Goal: Find specific page/section: Find specific page/section

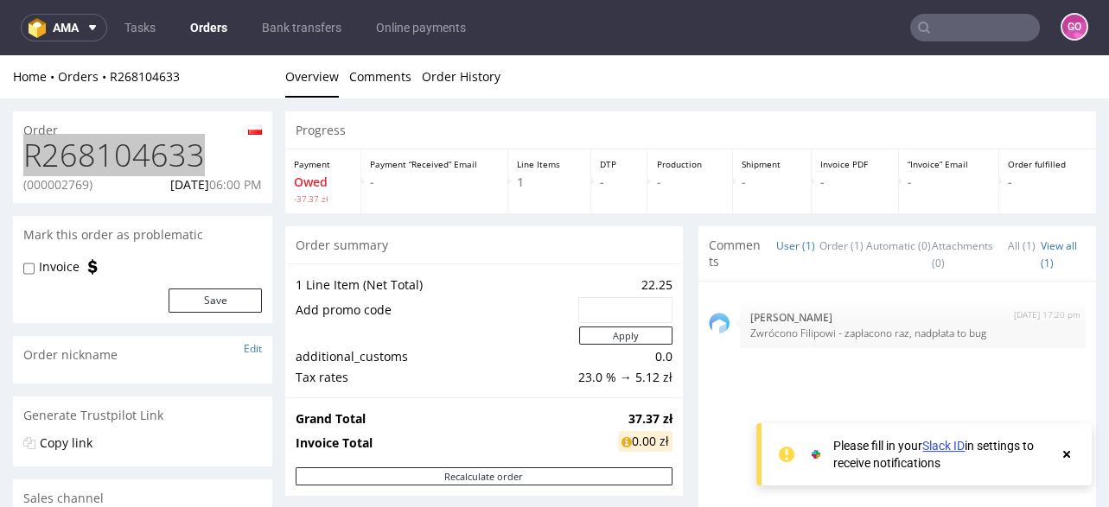
click at [945, 26] on input "text" at bounding box center [975, 28] width 130 height 28
paste input "R987488792"
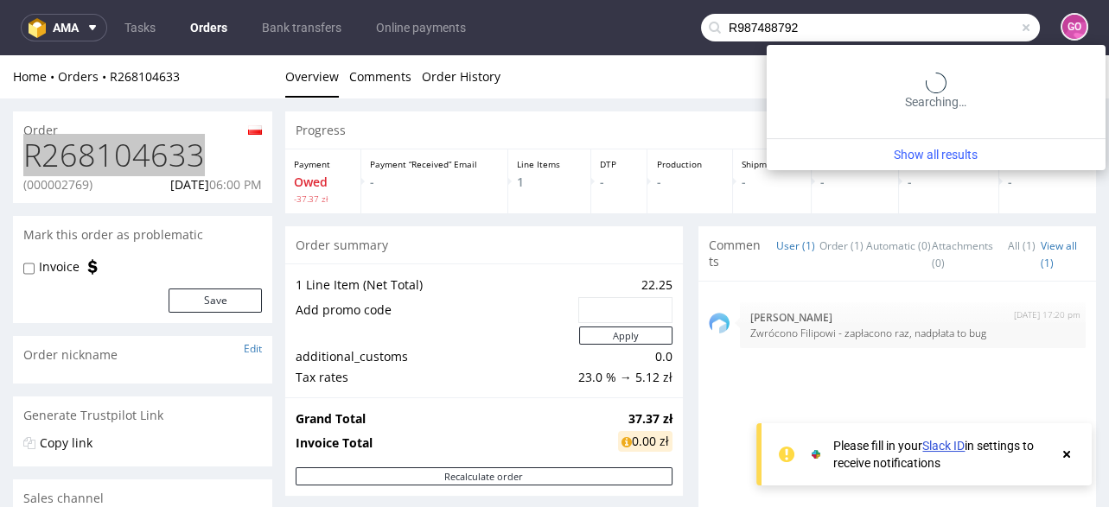
type input "R987488792"
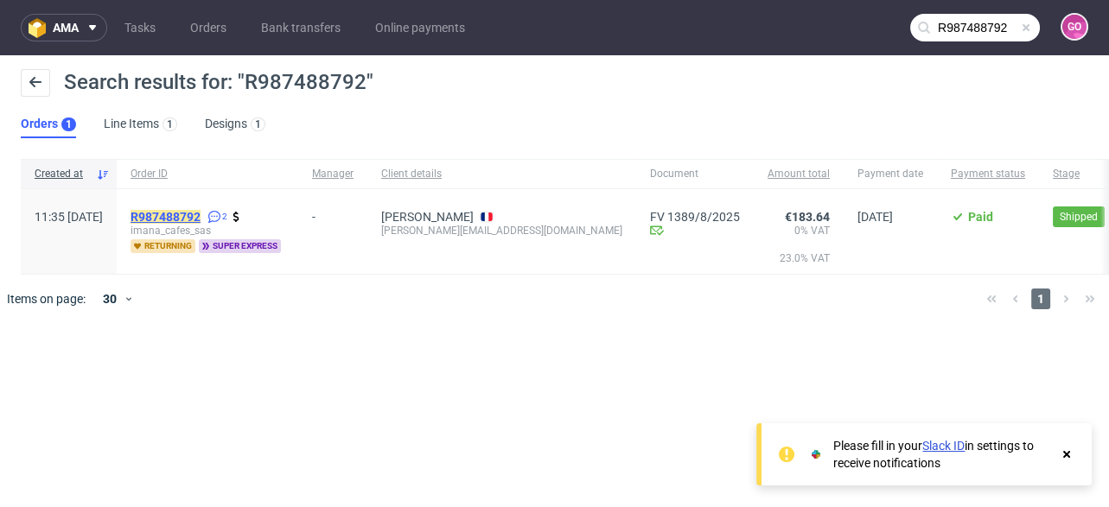
click at [182, 220] on mark "R987488792" at bounding box center [165, 217] width 70 height 14
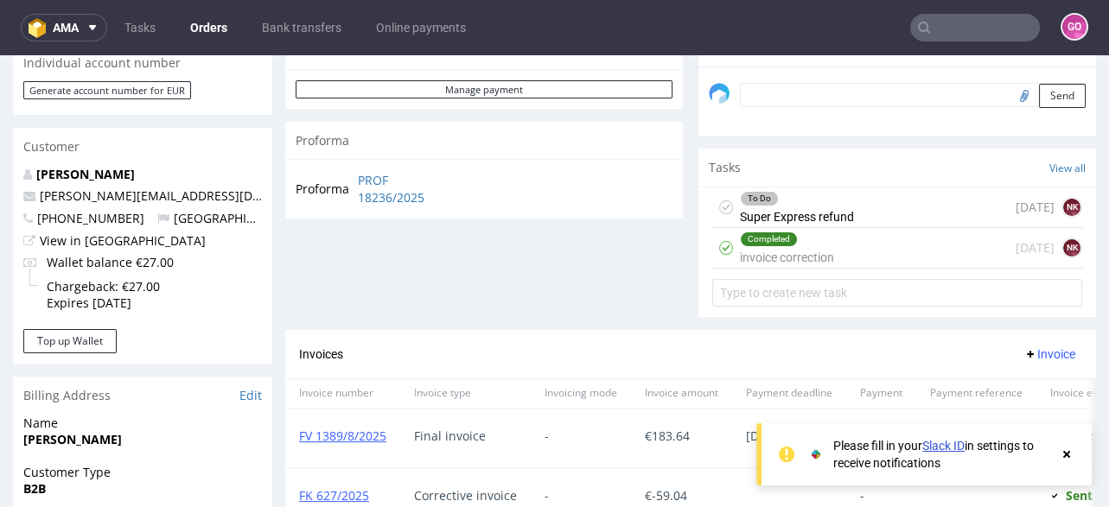
scroll to position [621, 0]
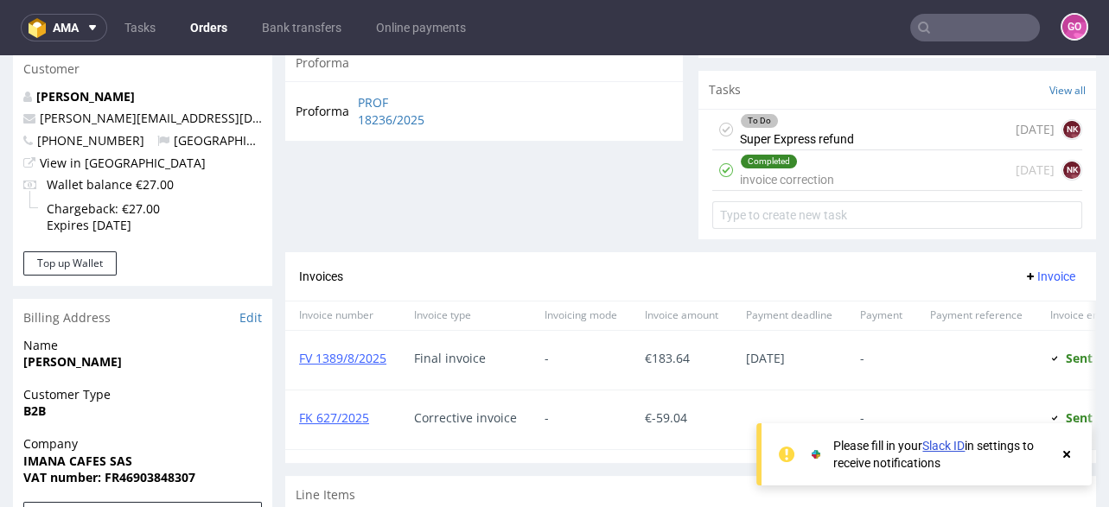
click at [933, 29] on input "text" at bounding box center [975, 28] width 130 height 28
paste input "R377749397"
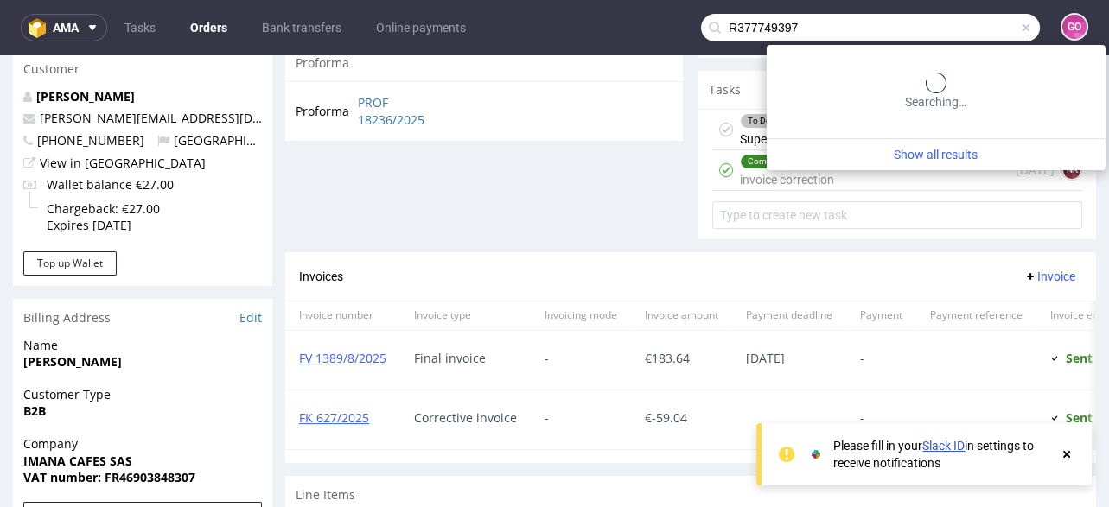
type input "R377749397"
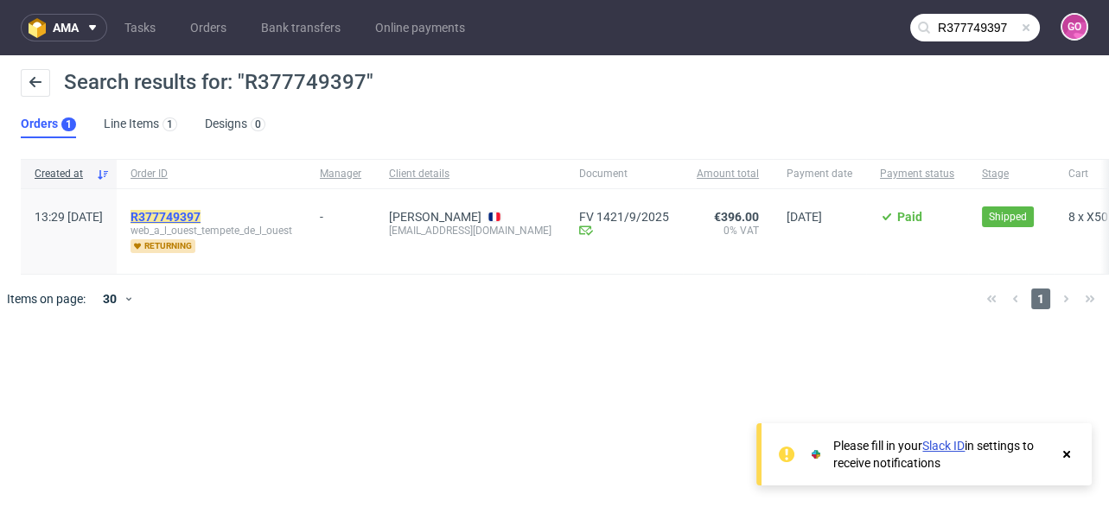
click at [200, 212] on mark "R377749397" at bounding box center [165, 217] width 70 height 14
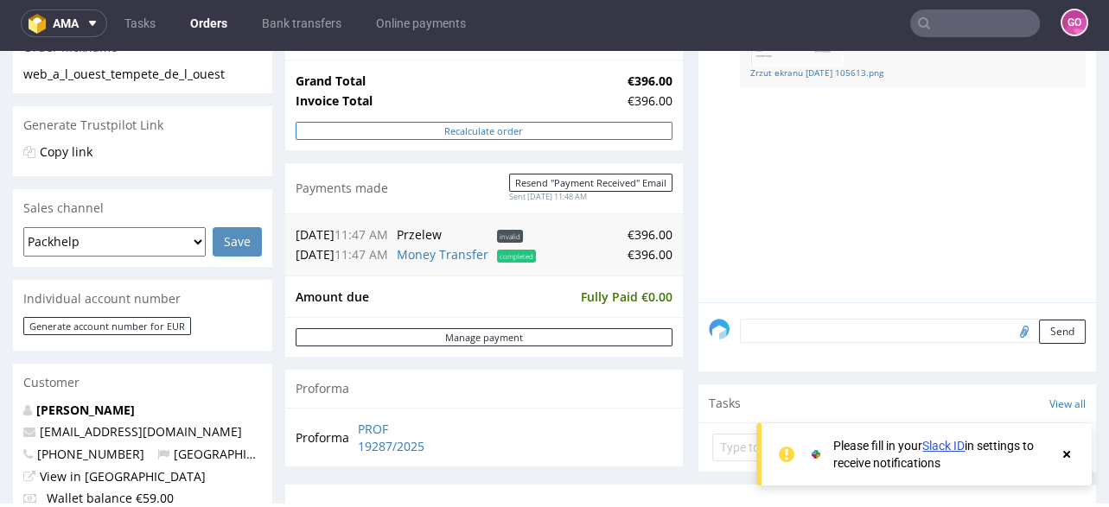
scroll to position [346, 0]
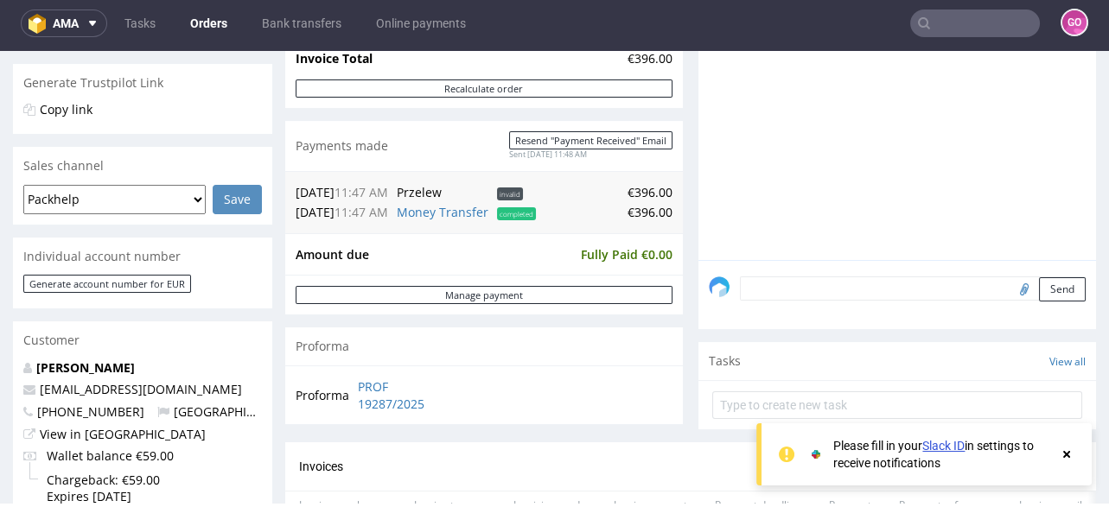
click at [976, 13] on input "text" at bounding box center [975, 24] width 130 height 28
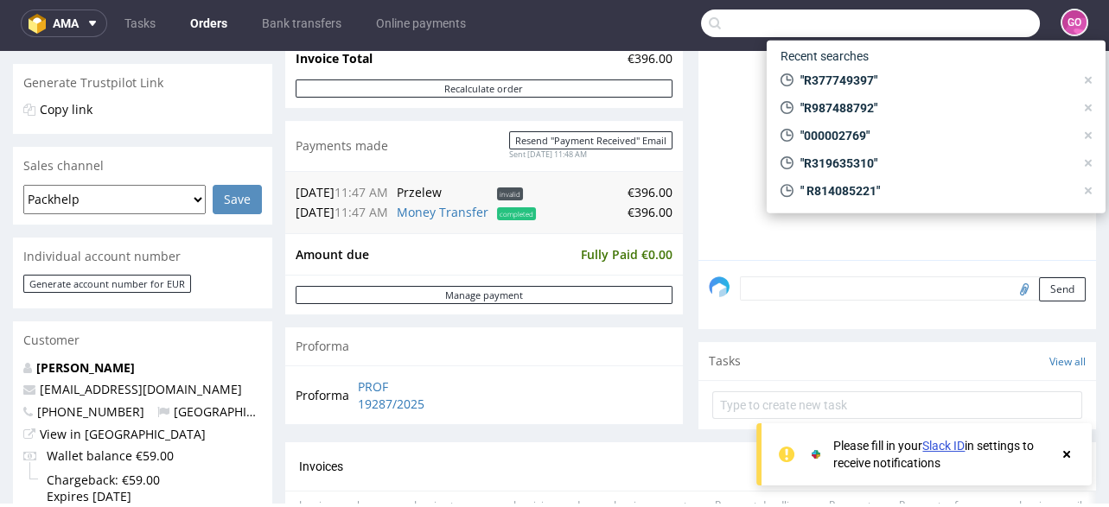
paste input "R262134827"
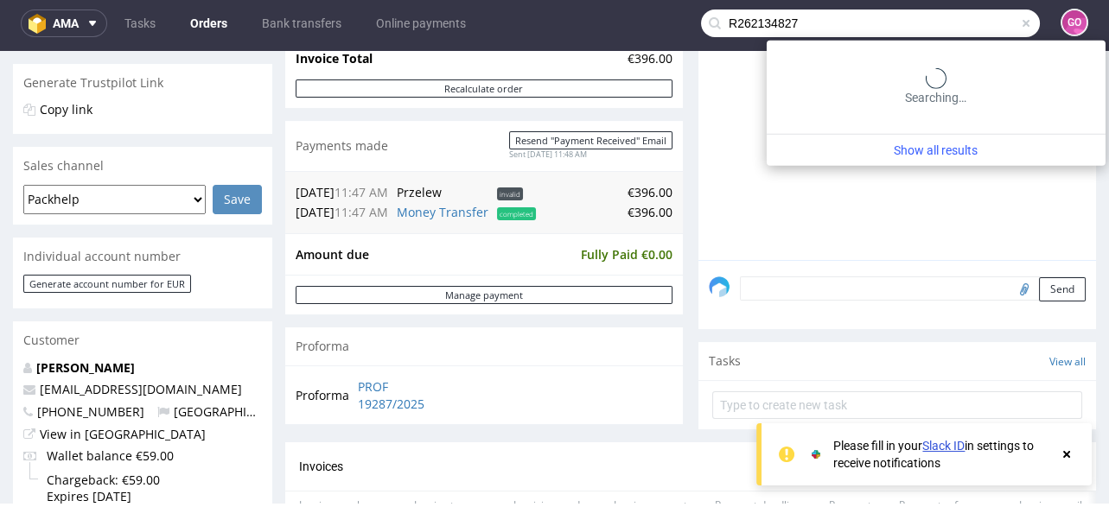
type input "R262134827"
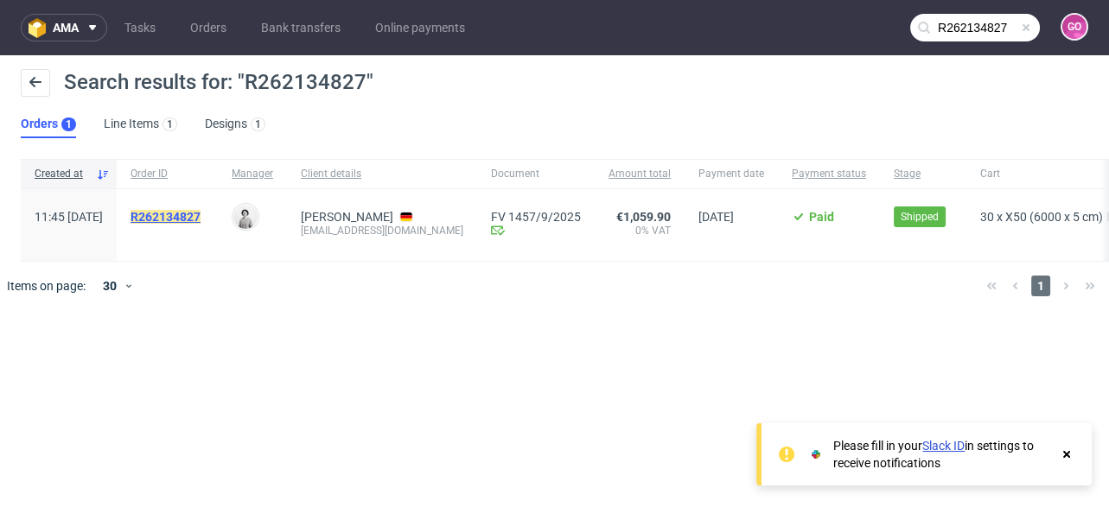
click at [200, 218] on mark "R262134827" at bounding box center [165, 217] width 70 height 14
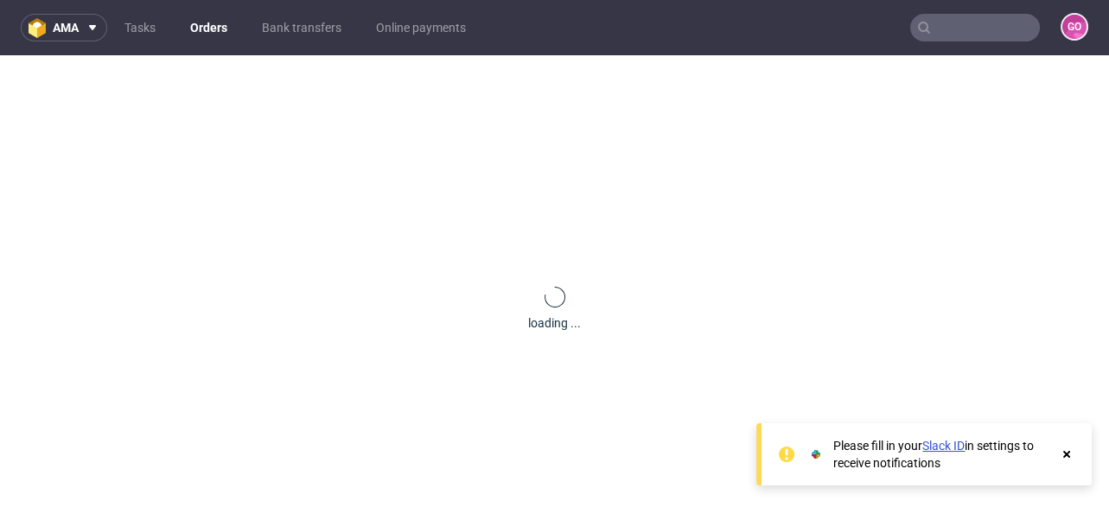
click at [1065, 453] on use at bounding box center [1066, 454] width 7 height 7
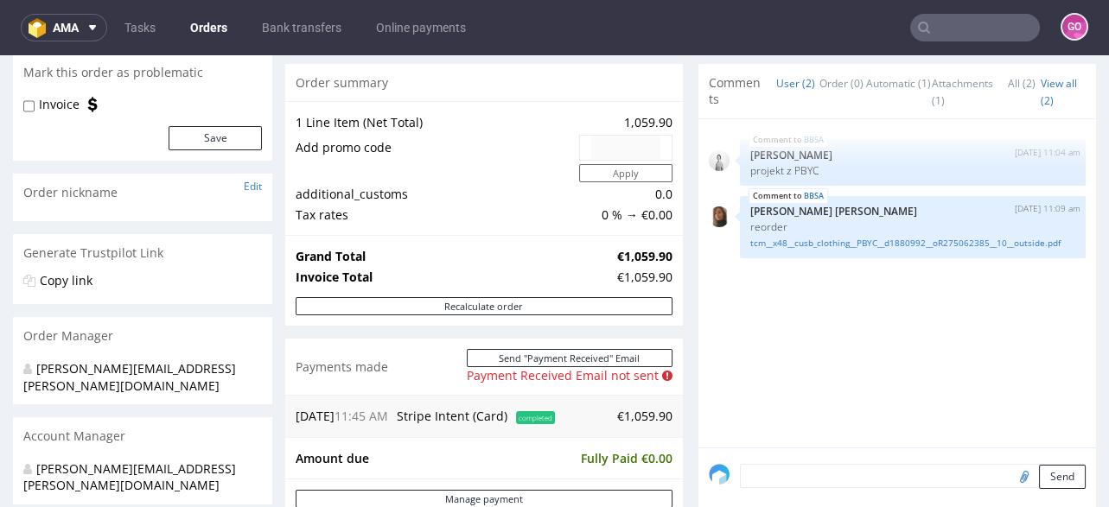
scroll to position [415, 0]
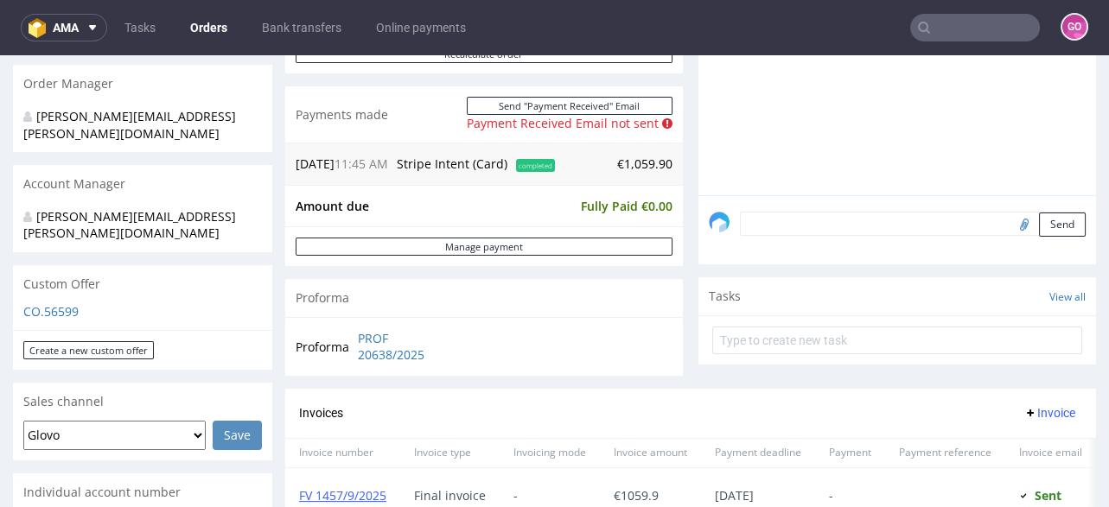
click at [951, 22] on input "text" at bounding box center [975, 28] width 130 height 28
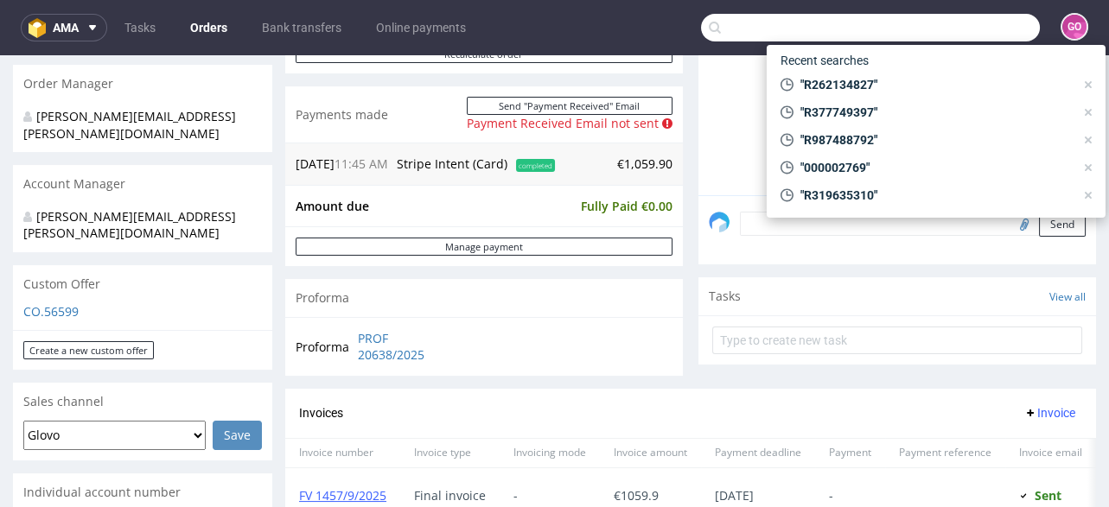
paste input "R018830075"
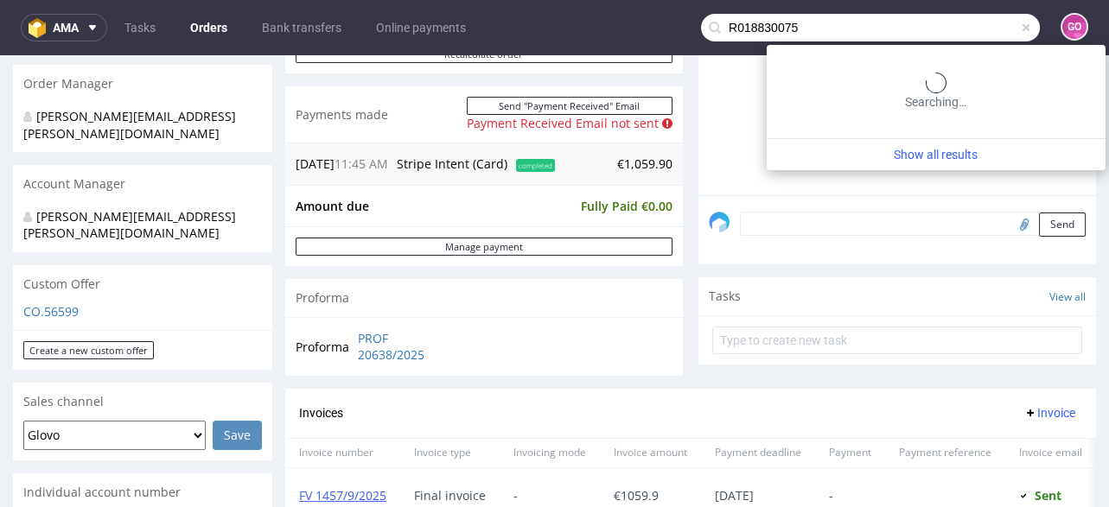
type input "R018830075"
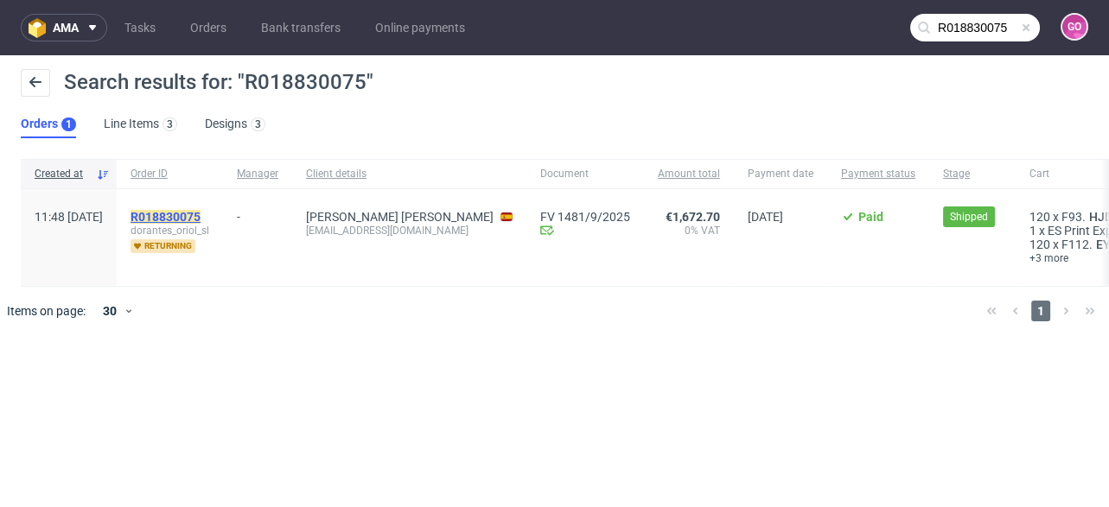
click at [200, 211] on mark "R018830075" at bounding box center [165, 217] width 70 height 14
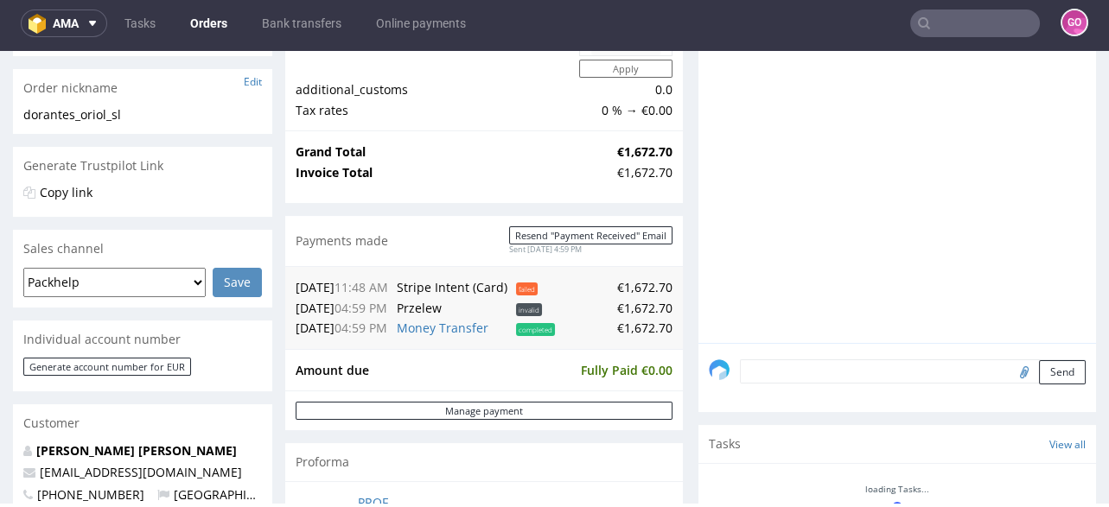
scroll to position [276, 0]
